Goal: Book appointment/travel/reservation

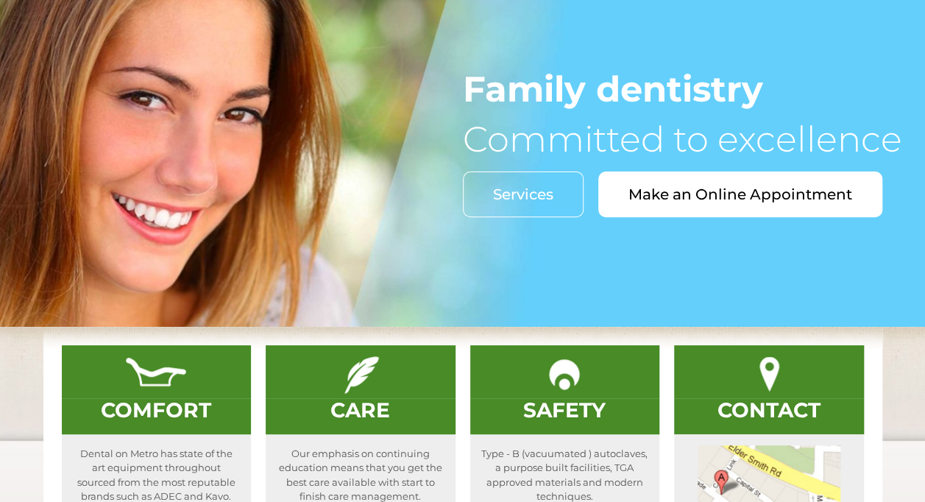
scroll to position [163, 0]
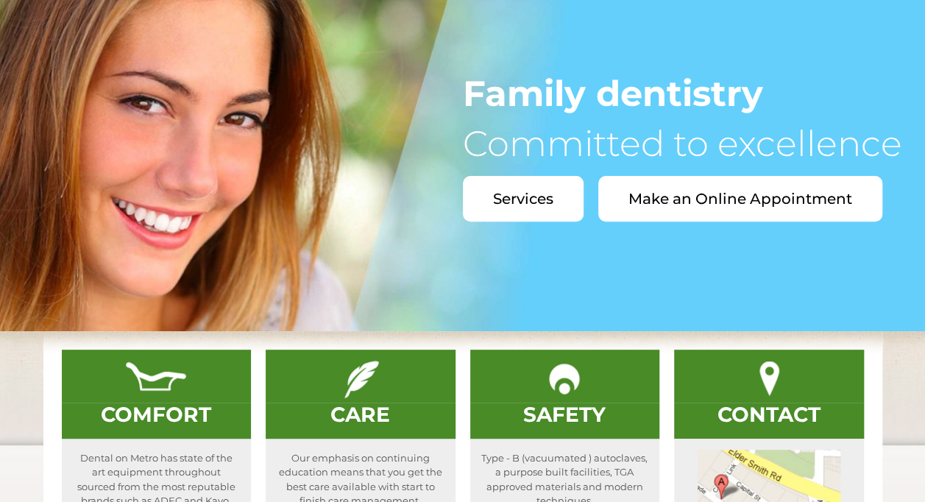
click at [545, 193] on span "Services" at bounding box center [523, 198] width 60 height 15
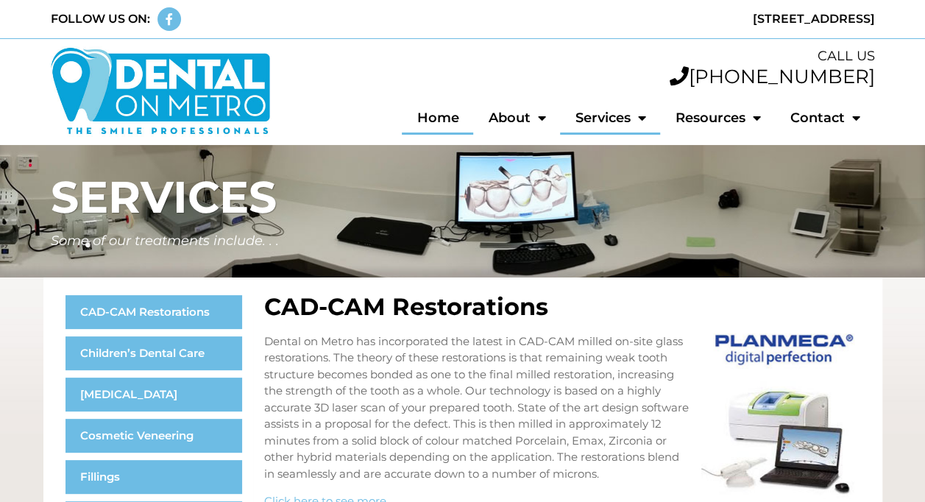
click at [446, 114] on link "Home" at bounding box center [437, 118] width 71 height 34
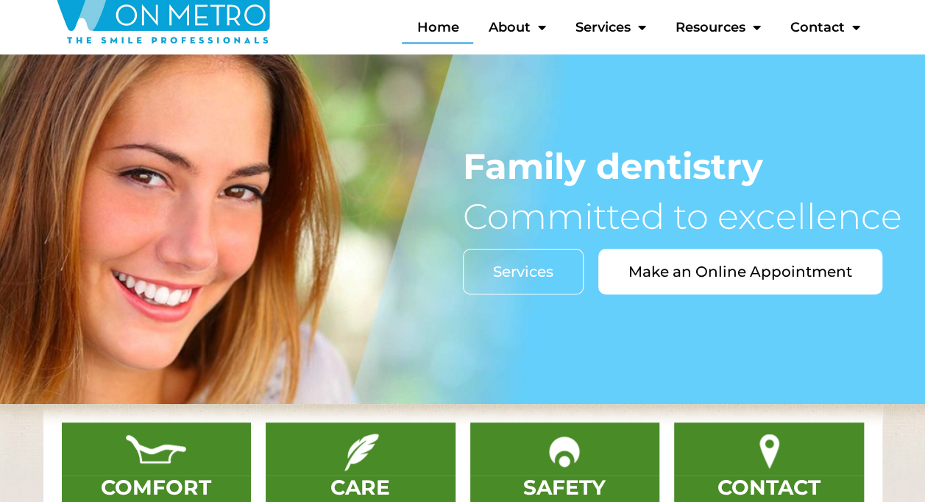
scroll to position [91, 0]
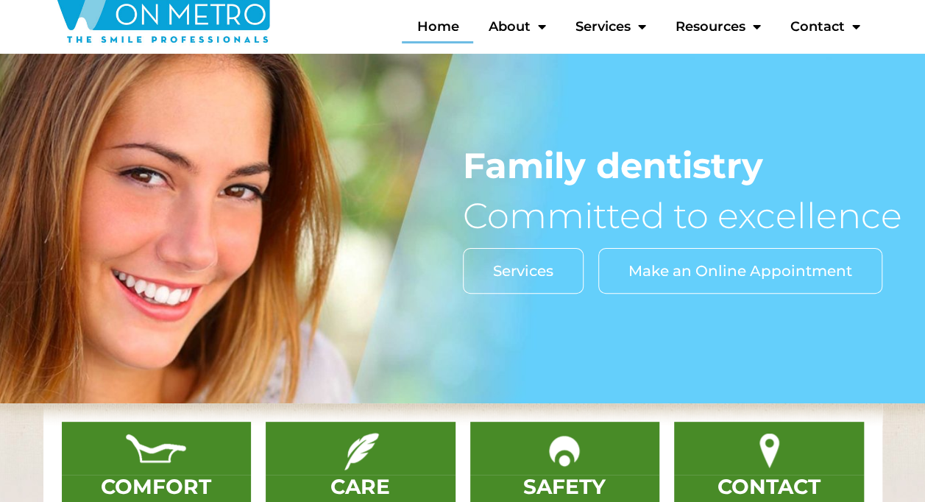
click at [733, 267] on span "Make an Online Appointment" at bounding box center [740, 270] width 224 height 15
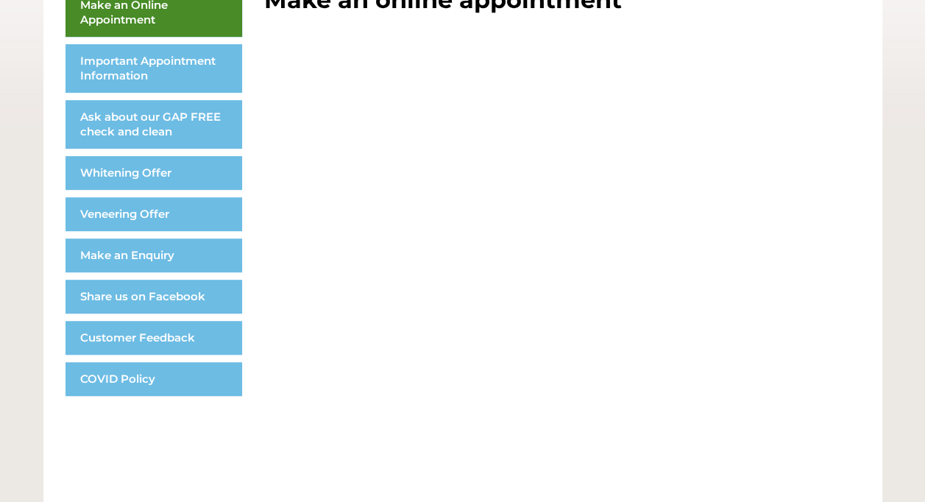
scroll to position [306, 0]
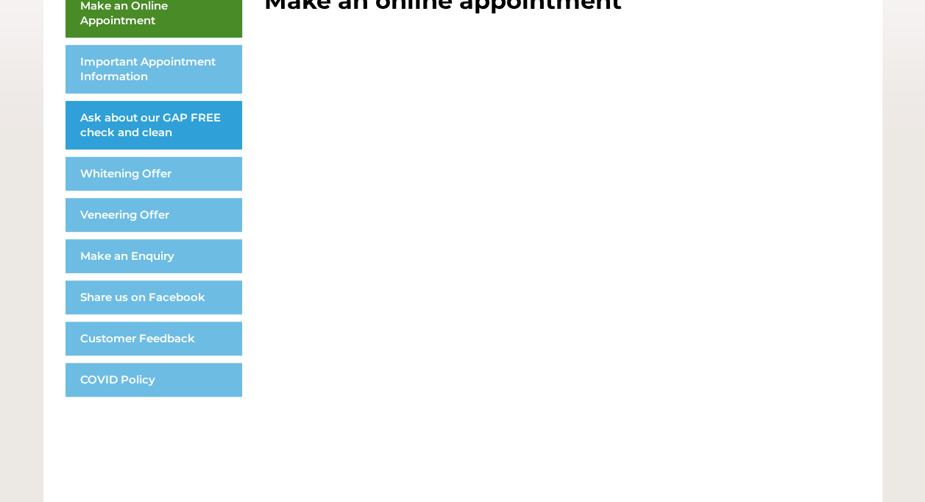
click at [208, 118] on link "Ask about our GAP FREE check and clean" at bounding box center [153, 125] width 177 height 49
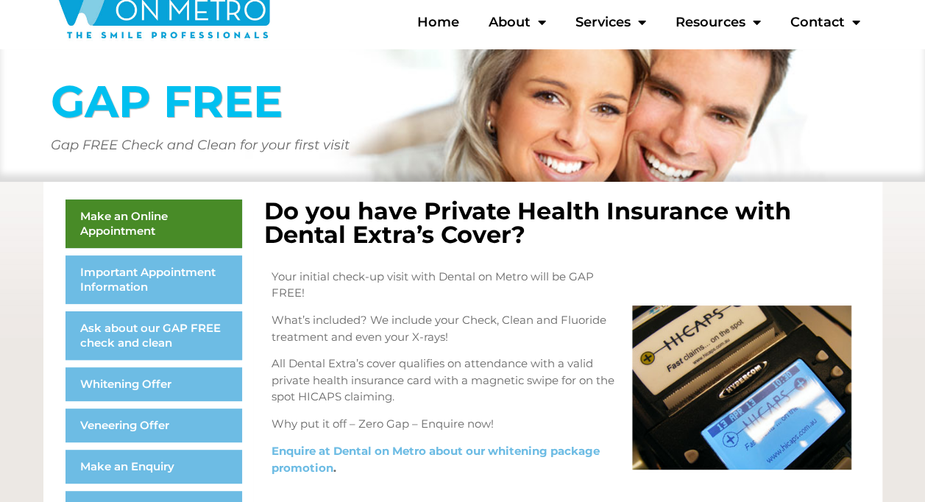
scroll to position [90, 0]
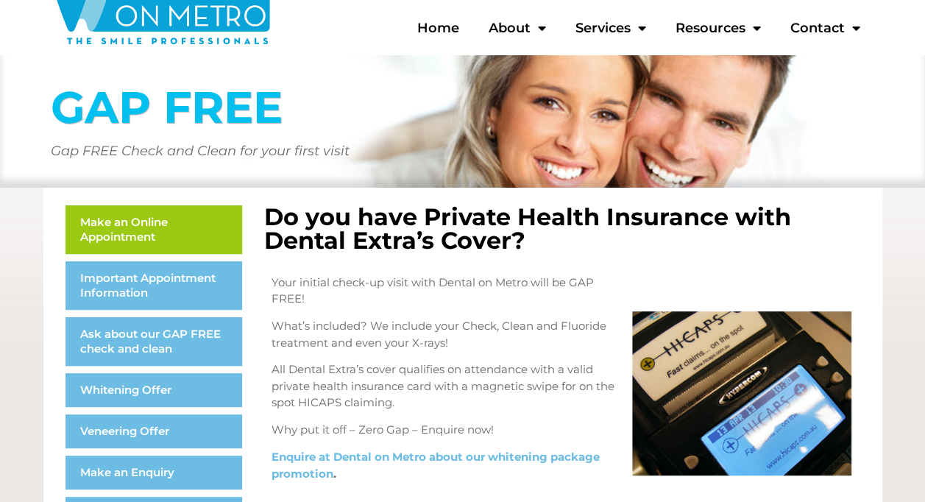
click at [201, 217] on link "Make an Online Appointment" at bounding box center [153, 229] width 177 height 49
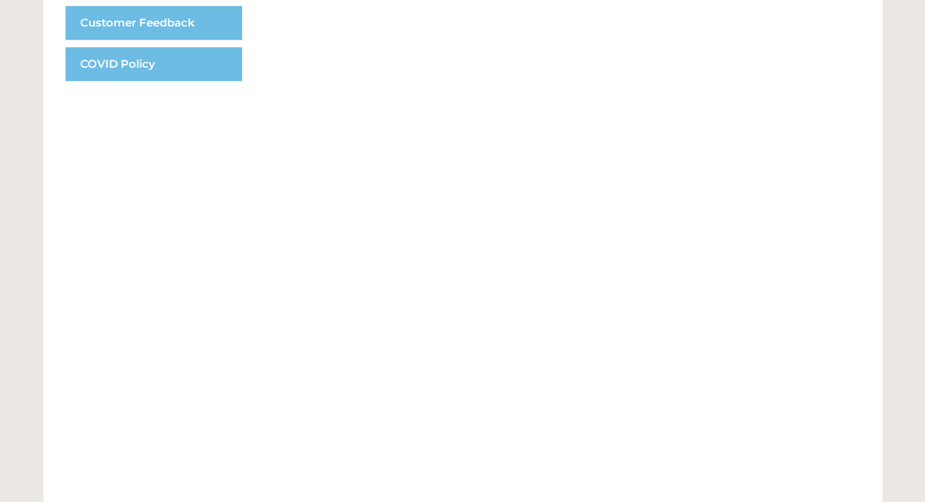
scroll to position [630, 0]
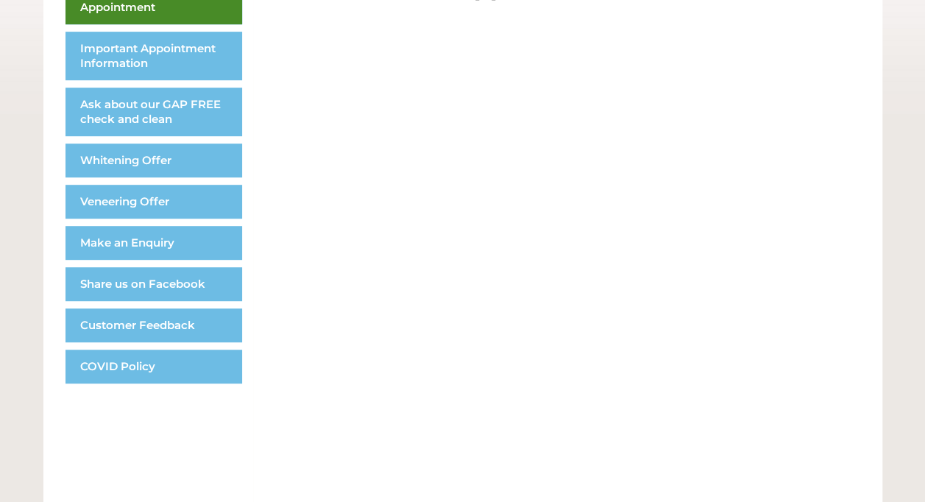
scroll to position [275, 0]
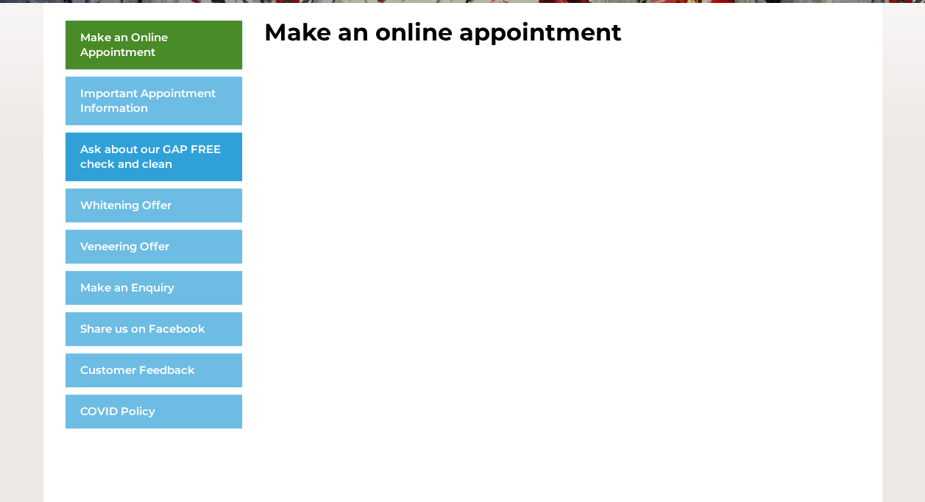
click at [166, 153] on link "Ask about our GAP FREE check and clean" at bounding box center [153, 156] width 177 height 49
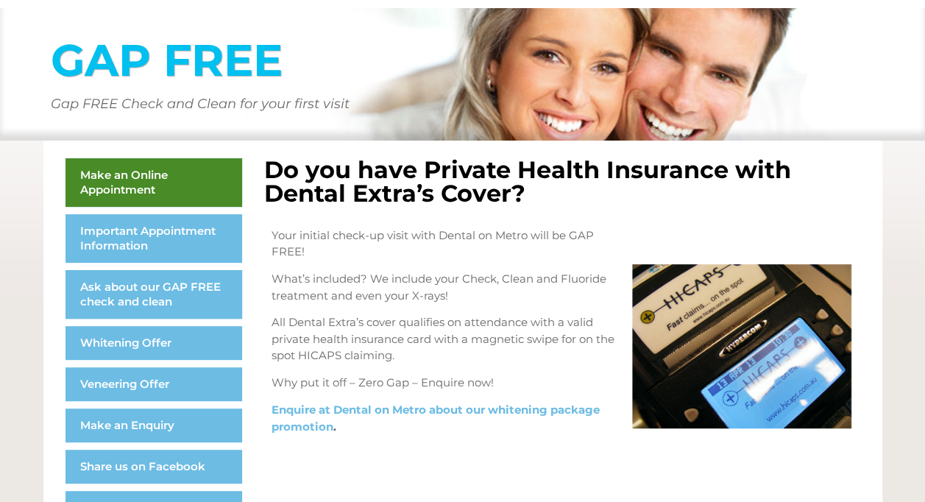
scroll to position [135, 0]
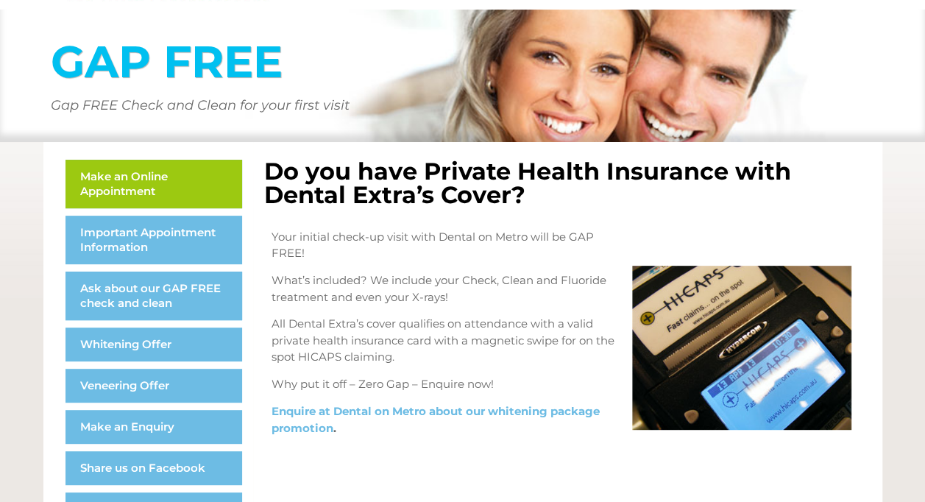
click at [172, 178] on link "Make an Online Appointment" at bounding box center [153, 184] width 177 height 49
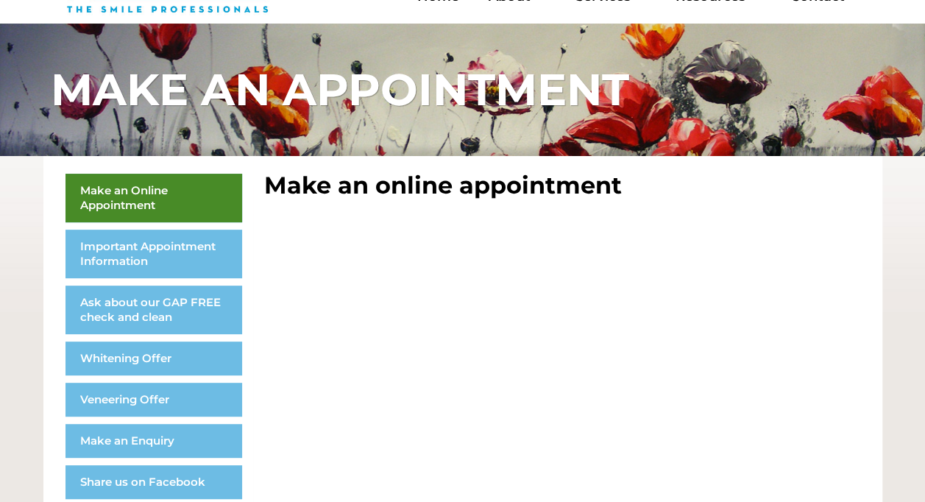
scroll to position [121, 0]
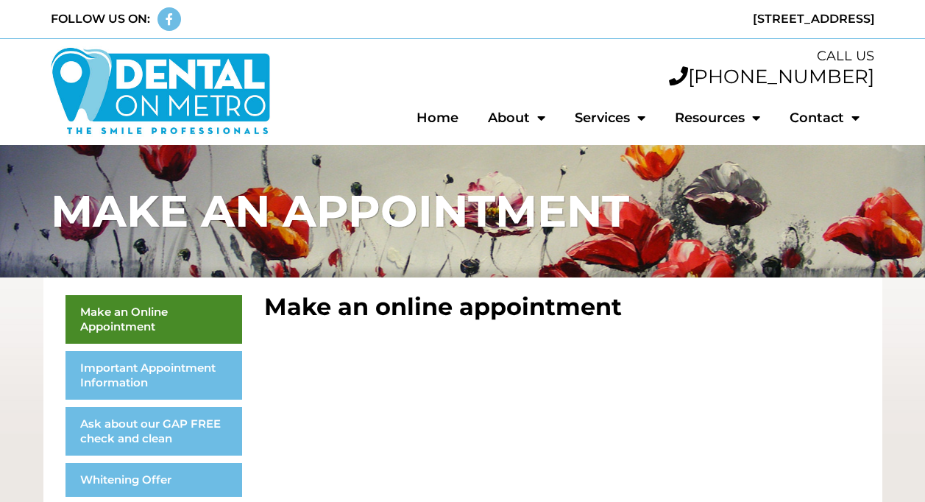
scroll to position [275, 0]
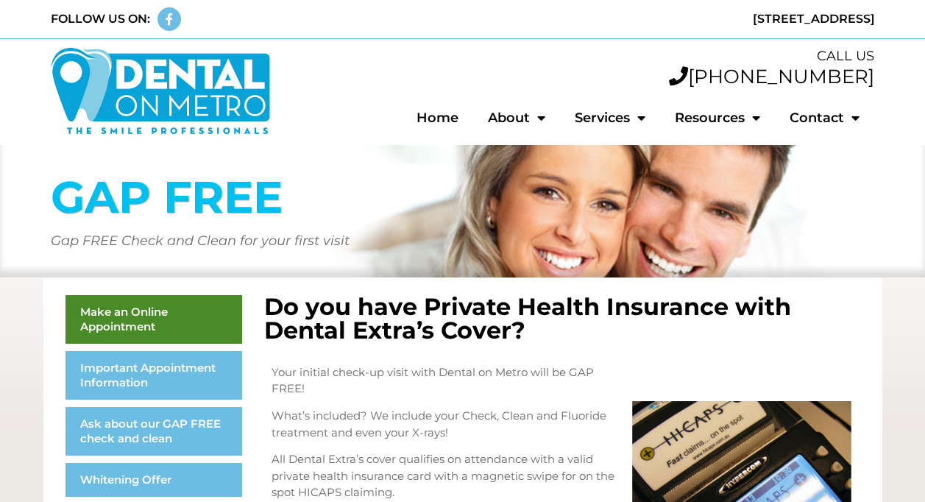
scroll to position [135, 0]
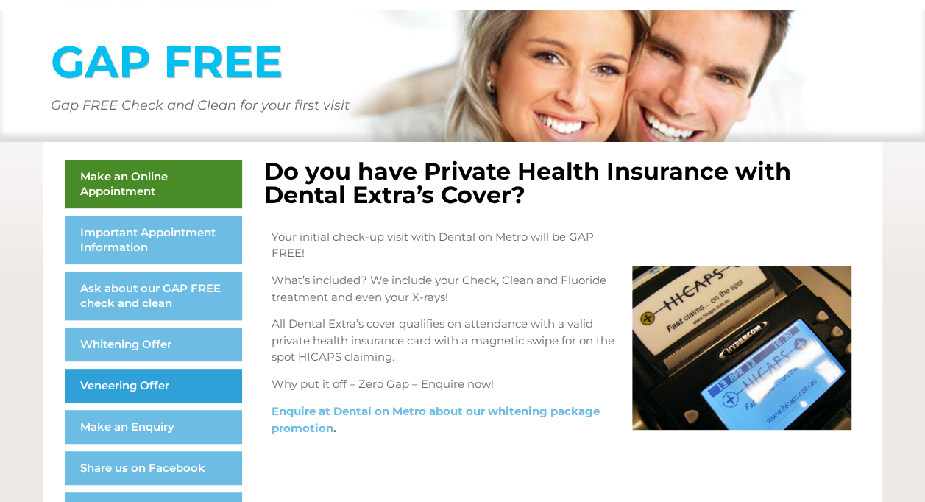
click at [150, 383] on link "Veneering Offer" at bounding box center [153, 386] width 177 height 34
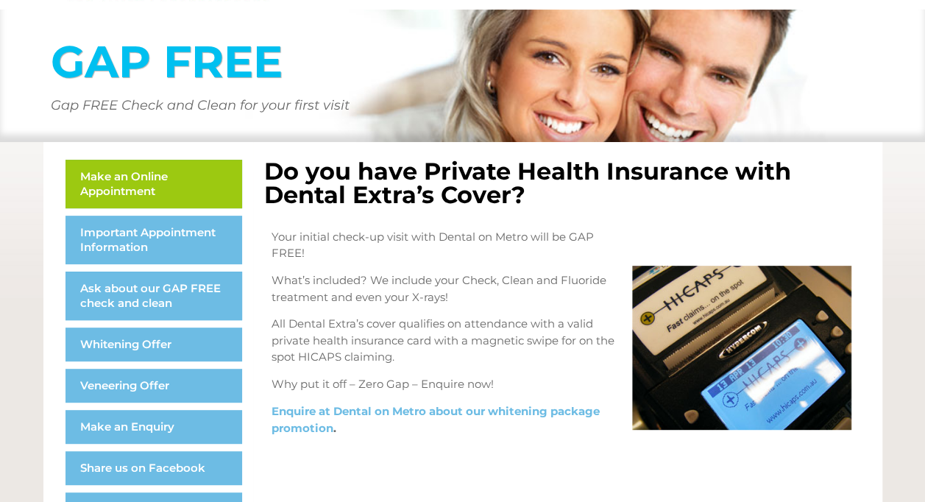
click at [212, 181] on link "Make an Online Appointment" at bounding box center [153, 184] width 177 height 49
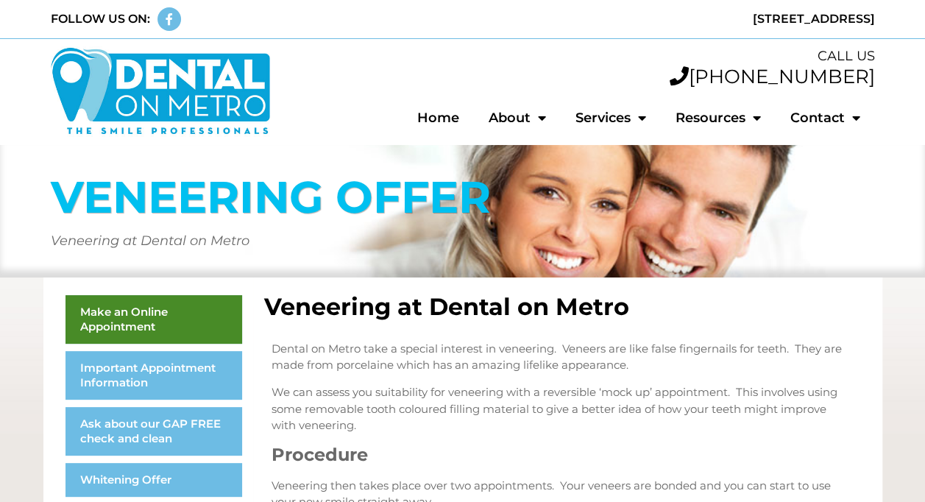
drag, startPoint x: 0, startPoint y: 0, endPoint x: 618, endPoint y: 305, distance: 689.2
click at [618, 305] on h2 "Veneering at Dental on Metro" at bounding box center [562, 307] width 596 height 24
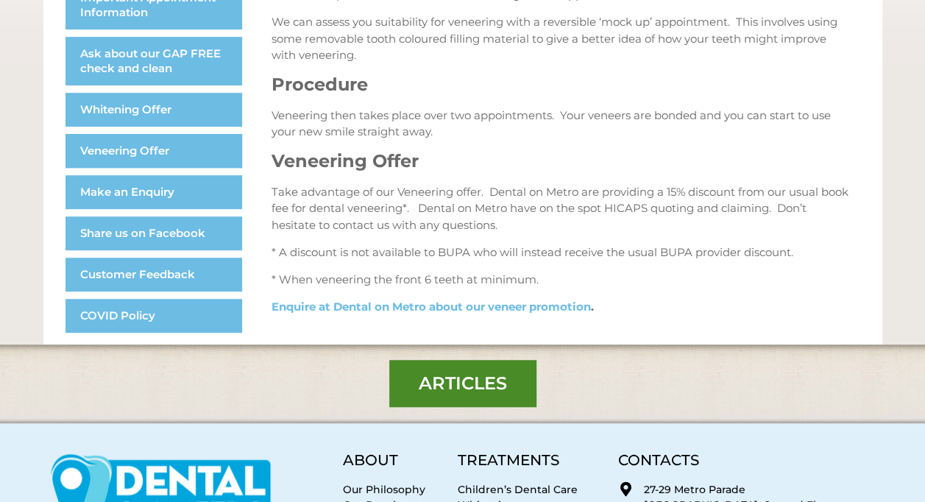
scroll to position [373, 0]
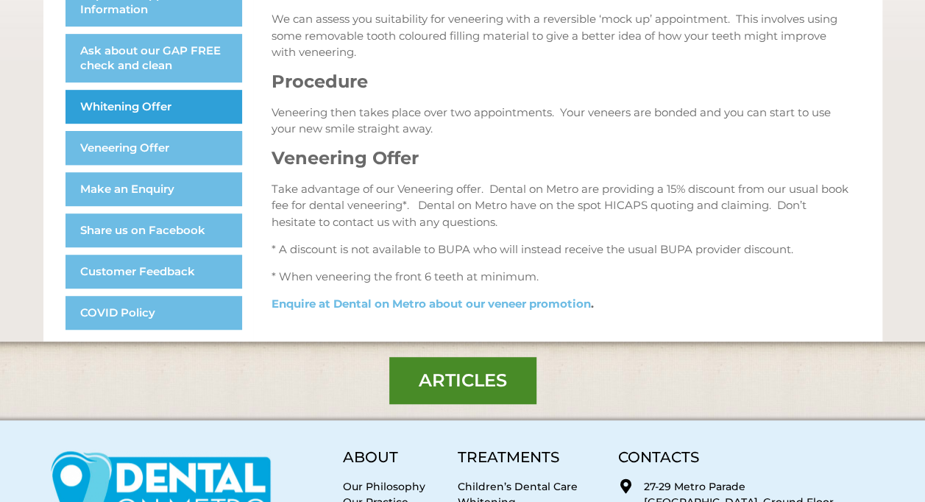
click at [173, 103] on link "Whitening Offer" at bounding box center [153, 107] width 177 height 34
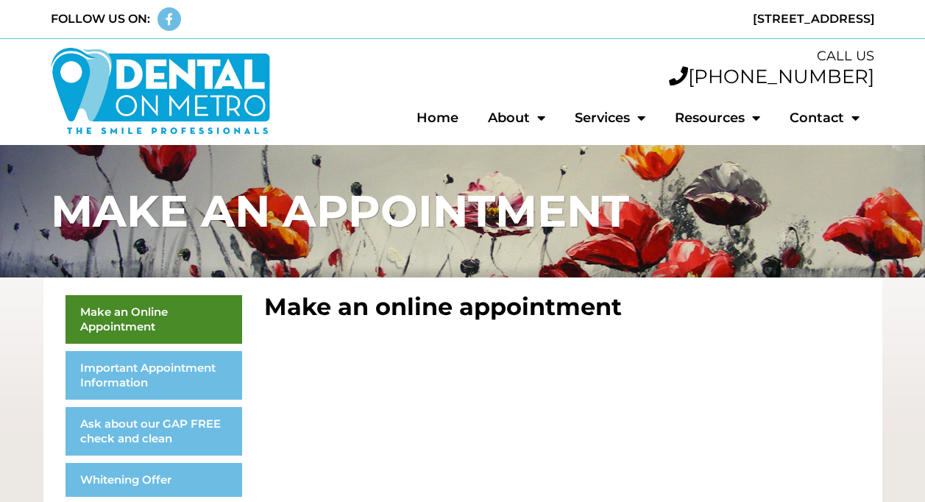
scroll to position [275, 0]
